Goal: Information Seeking & Learning: Check status

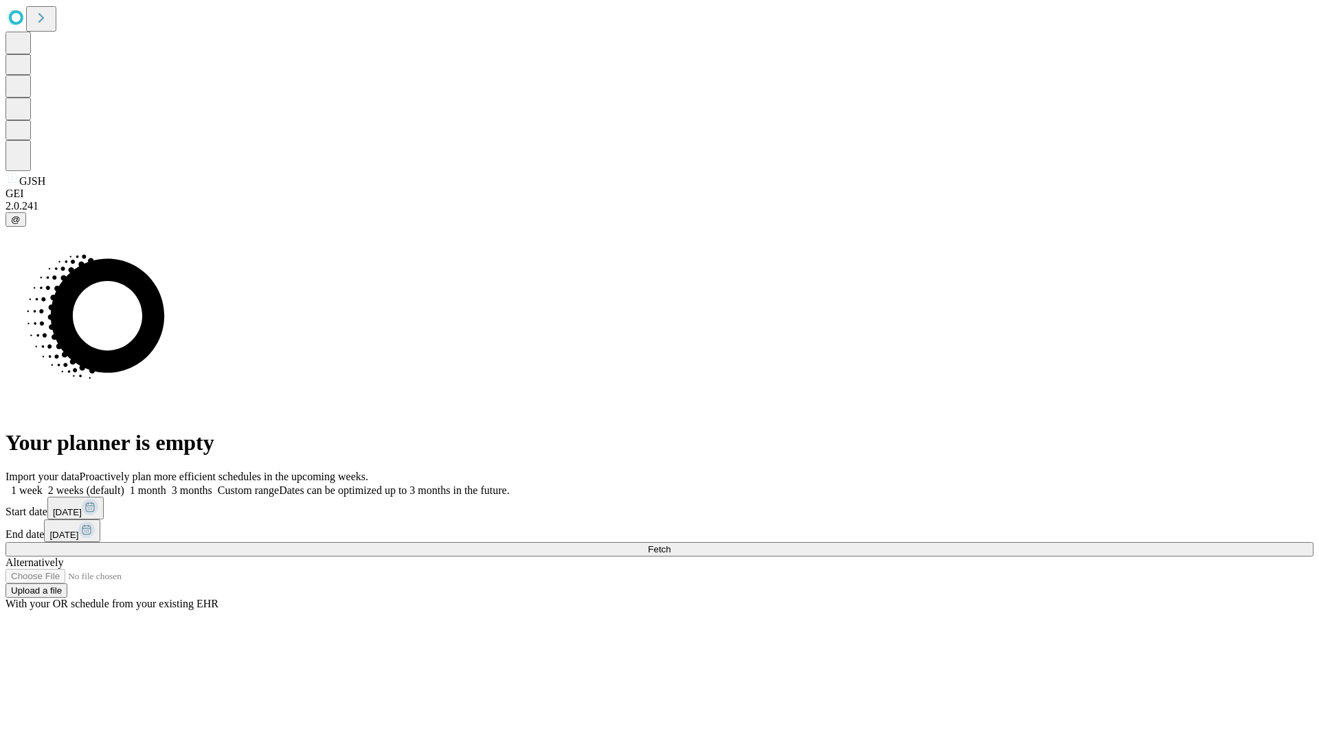
click at [670, 544] on span "Fetch" at bounding box center [659, 549] width 23 height 10
